Goal: Share content: Share content

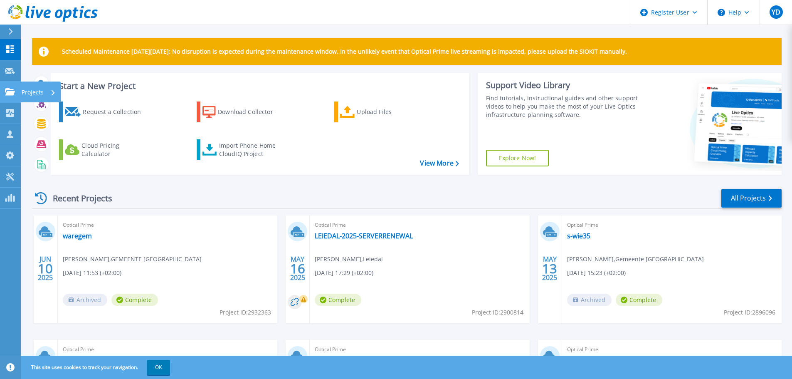
click at [4, 94] on link "Projects Projects" at bounding box center [10, 91] width 21 height 21
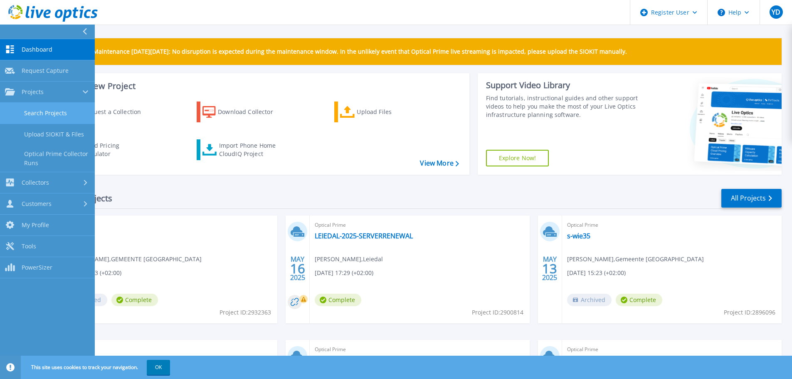
click at [59, 111] on link "Search Projects" at bounding box center [47, 113] width 95 height 21
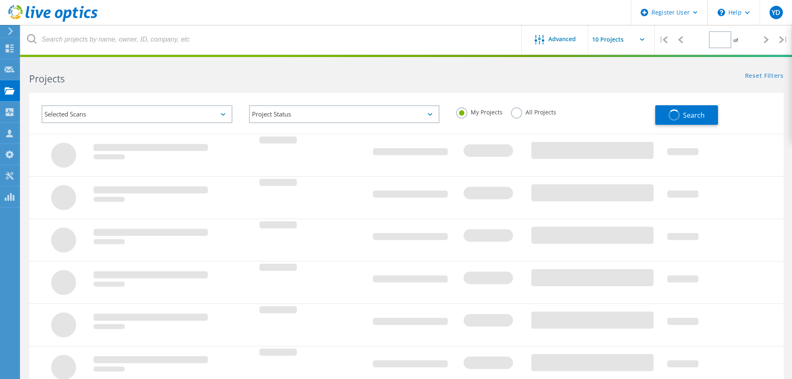
type input "1"
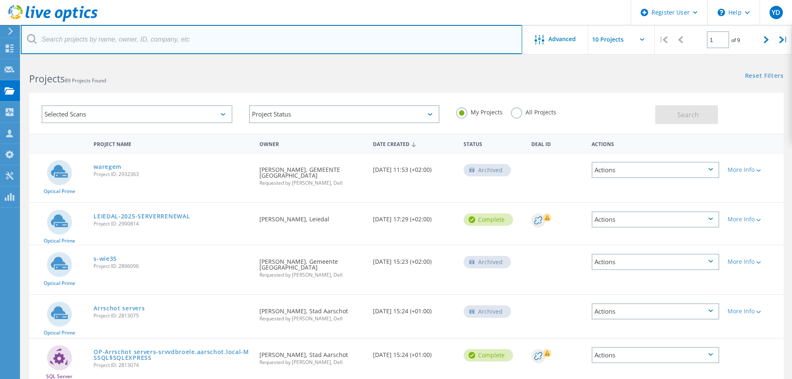
click at [182, 42] on input "text" at bounding box center [271, 39] width 501 height 29
type input "brasschaat"
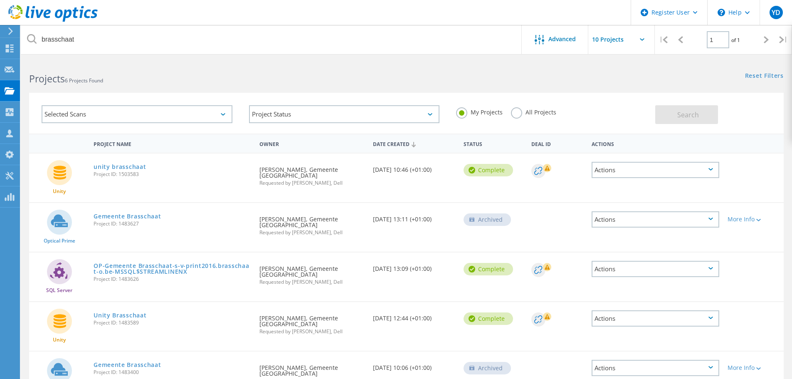
click at [186, 117] on div "Selected Scans" at bounding box center [137, 114] width 191 height 18
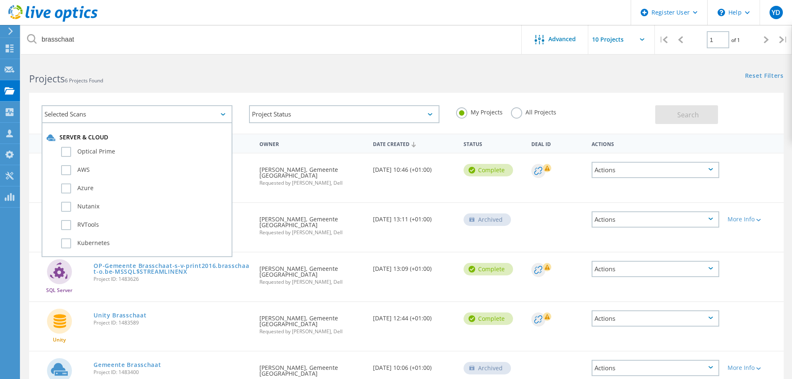
click at [186, 117] on div "Selected Scans" at bounding box center [137, 114] width 191 height 18
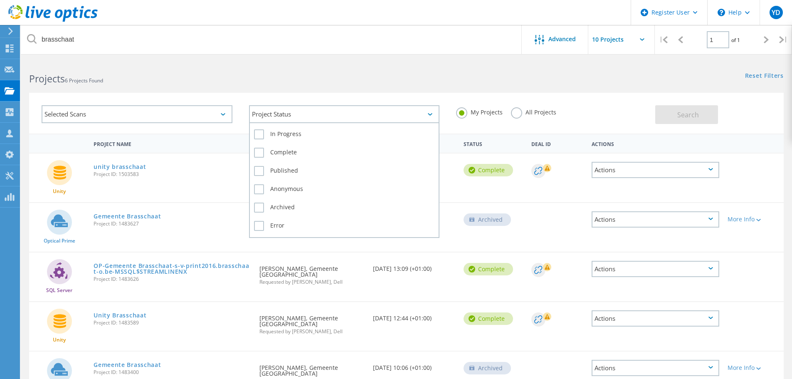
click at [322, 111] on div "Project Status" at bounding box center [344, 114] width 191 height 18
click at [376, 111] on div "Project Status" at bounding box center [344, 114] width 191 height 18
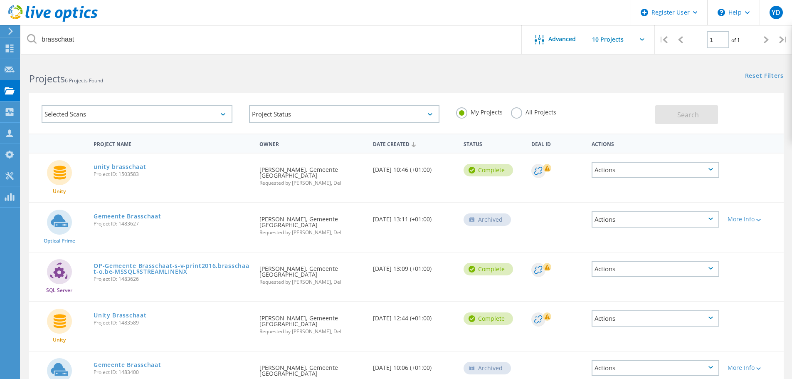
click at [529, 115] on label "All Projects" at bounding box center [533, 111] width 45 height 8
click at [521, 114] on label "All Projects" at bounding box center [533, 111] width 45 height 8
click at [0, 0] on input "All Projects" at bounding box center [0, 0] width 0 height 0
click at [675, 112] on button "Search" at bounding box center [686, 114] width 63 height 19
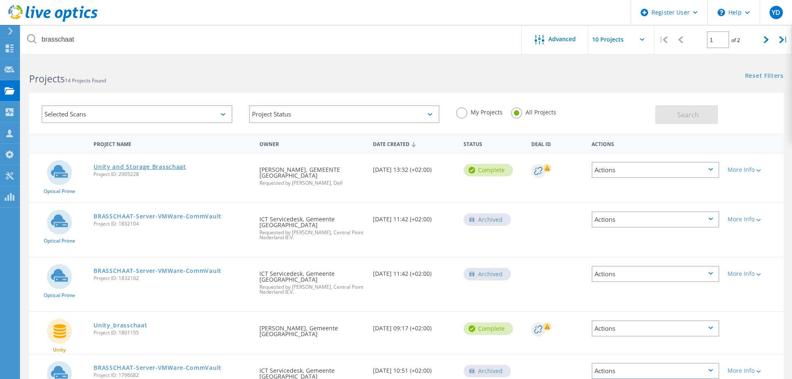
click at [165, 164] on link "Unity and Storage Brasschaat" at bounding box center [139, 167] width 93 height 6
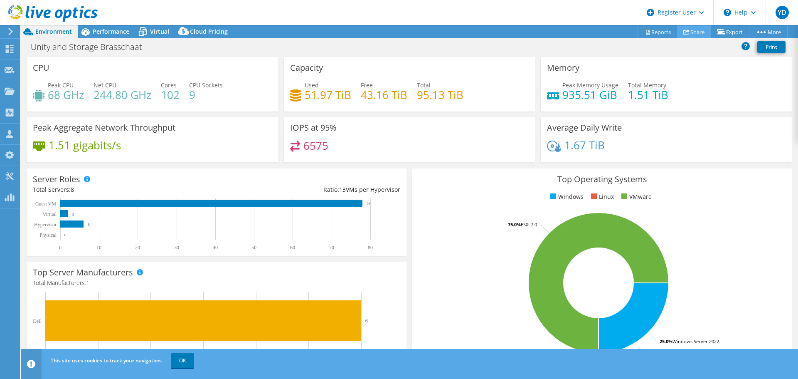
click at [694, 31] on link "Share" at bounding box center [694, 31] width 34 height 13
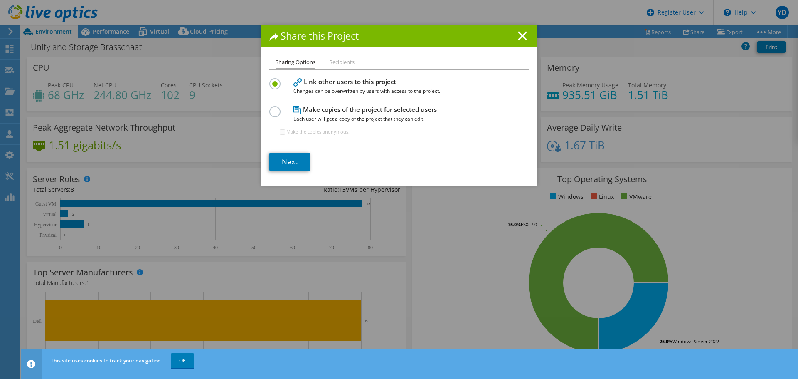
click at [342, 66] on li "Recipients" at bounding box center [341, 62] width 25 height 10
click at [295, 155] on link "Next" at bounding box center [289, 162] width 41 height 18
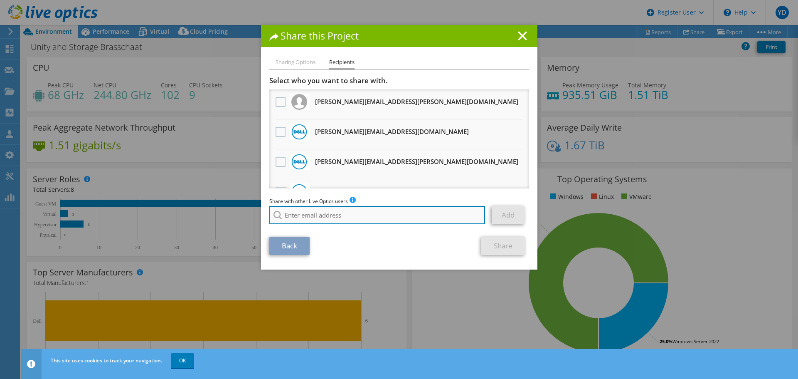
click at [330, 216] on input "search" at bounding box center [377, 215] width 216 height 18
paste input "davy.debleecker@appsysictgroup.com"
type input "davy.debleecker@appsysictgroup.com"
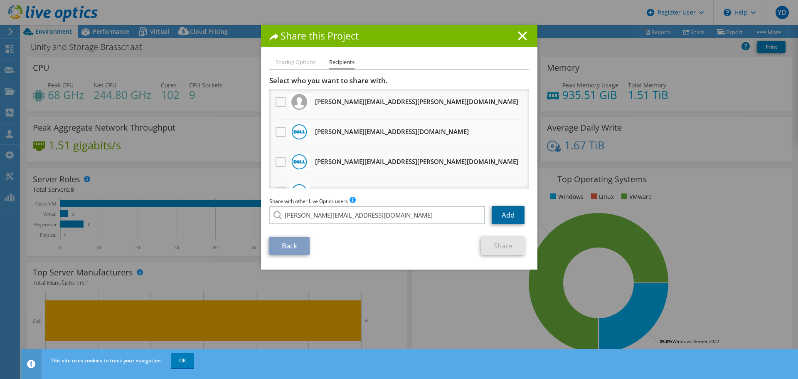
click at [500, 215] on link "Add" at bounding box center [508, 215] width 33 height 18
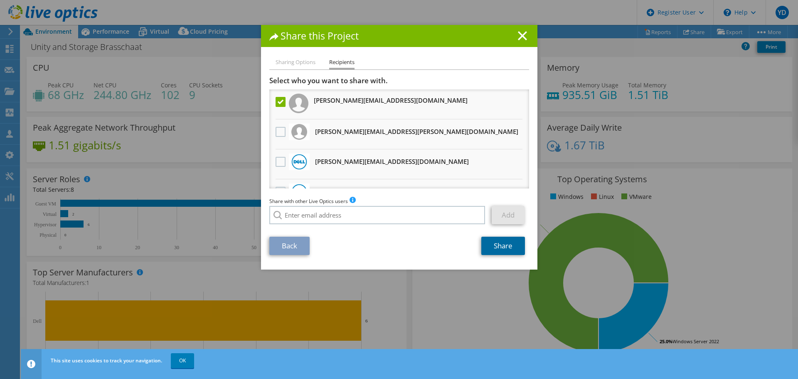
click at [499, 244] on link "Share" at bounding box center [503, 245] width 44 height 18
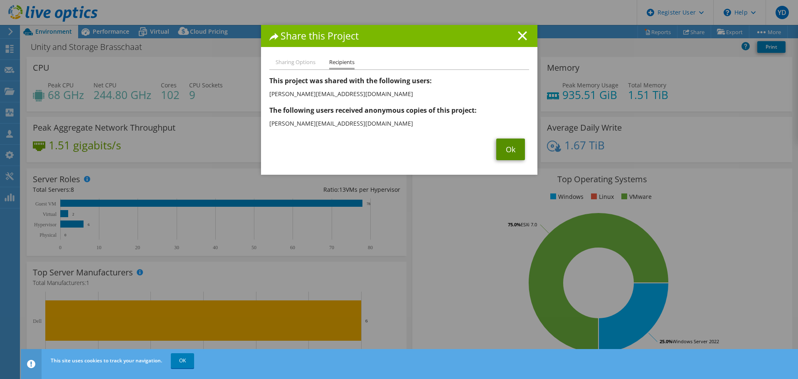
click at [507, 150] on link "Ok" at bounding box center [510, 149] width 29 height 22
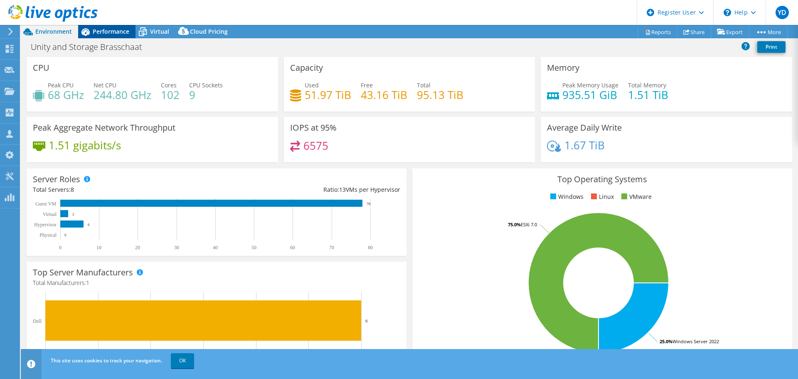
click at [87, 34] on icon at bounding box center [85, 31] width 8 height 7
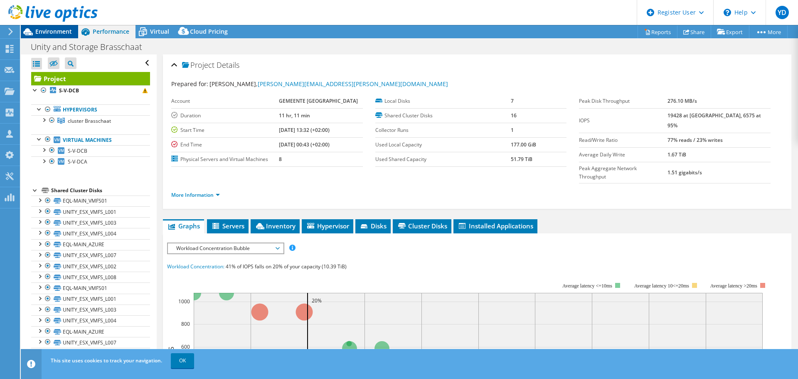
click at [65, 31] on span "Environment" at bounding box center [53, 31] width 37 height 8
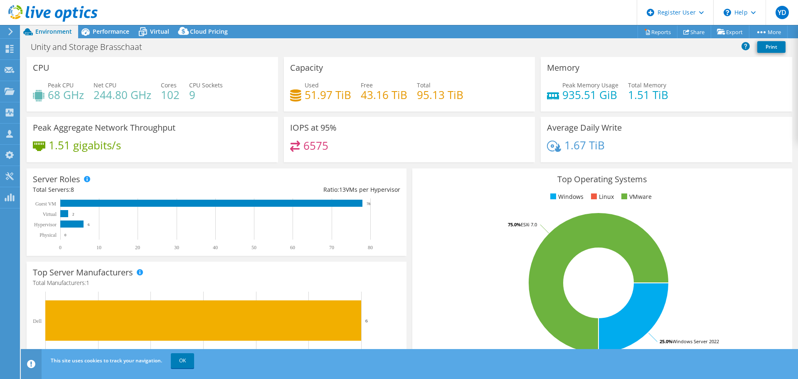
click at [10, 30] on icon at bounding box center [10, 31] width 6 height 7
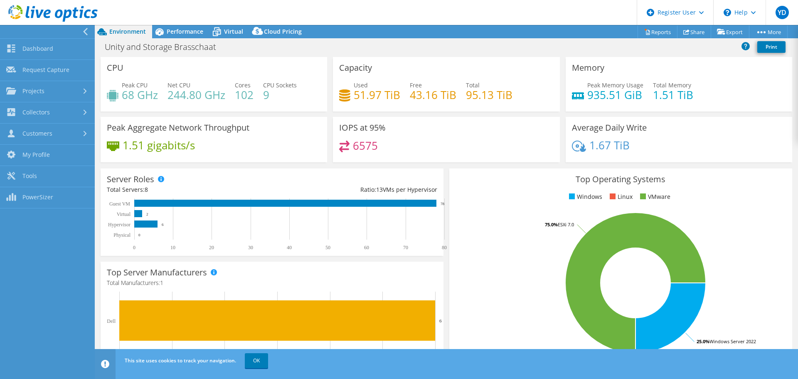
click at [83, 32] on icon at bounding box center [85, 31] width 6 height 7
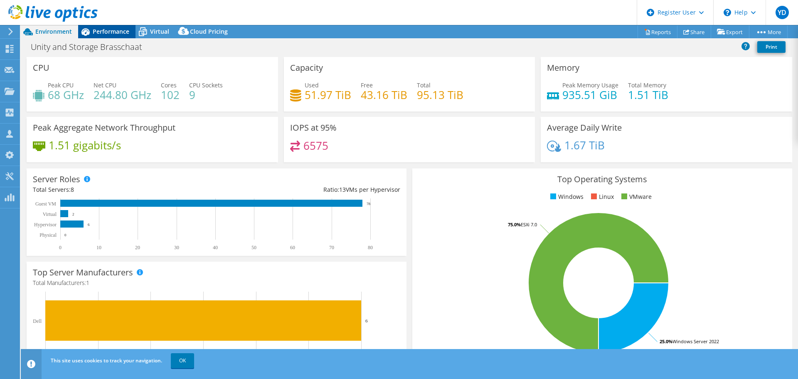
click at [124, 31] on span "Performance" at bounding box center [111, 31] width 37 height 8
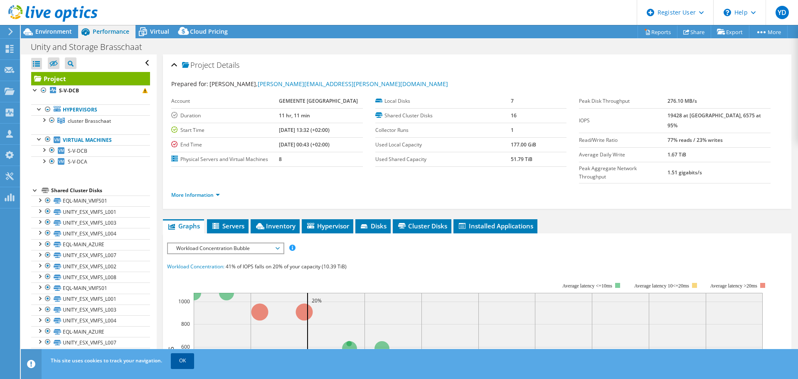
click at [184, 353] on link "OK" at bounding box center [182, 360] width 23 height 15
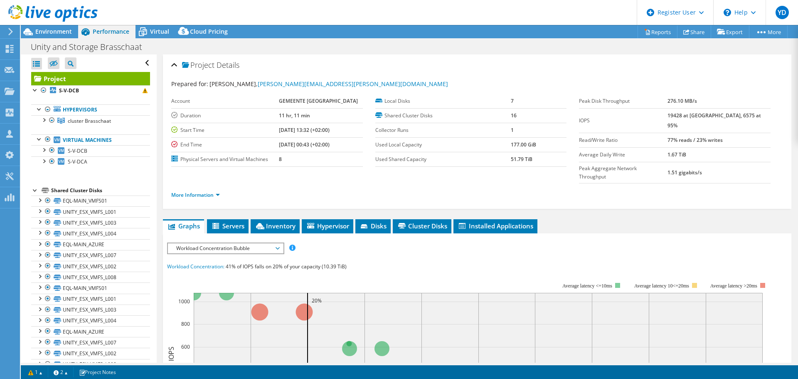
click at [142, 60] on div "Open All Close All Hide Excluded Nodes Project Tree Filter" at bounding box center [90, 62] width 119 height 17
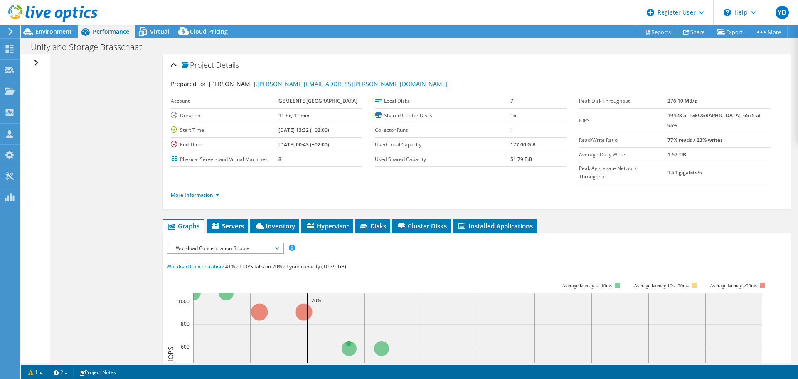
click at [37, 64] on div "Open All Close All Hide Excluded Nodes Project Tree Filter" at bounding box center [37, 62] width 12 height 17
